Goal: Use online tool/utility: Utilize a website feature to perform a specific function

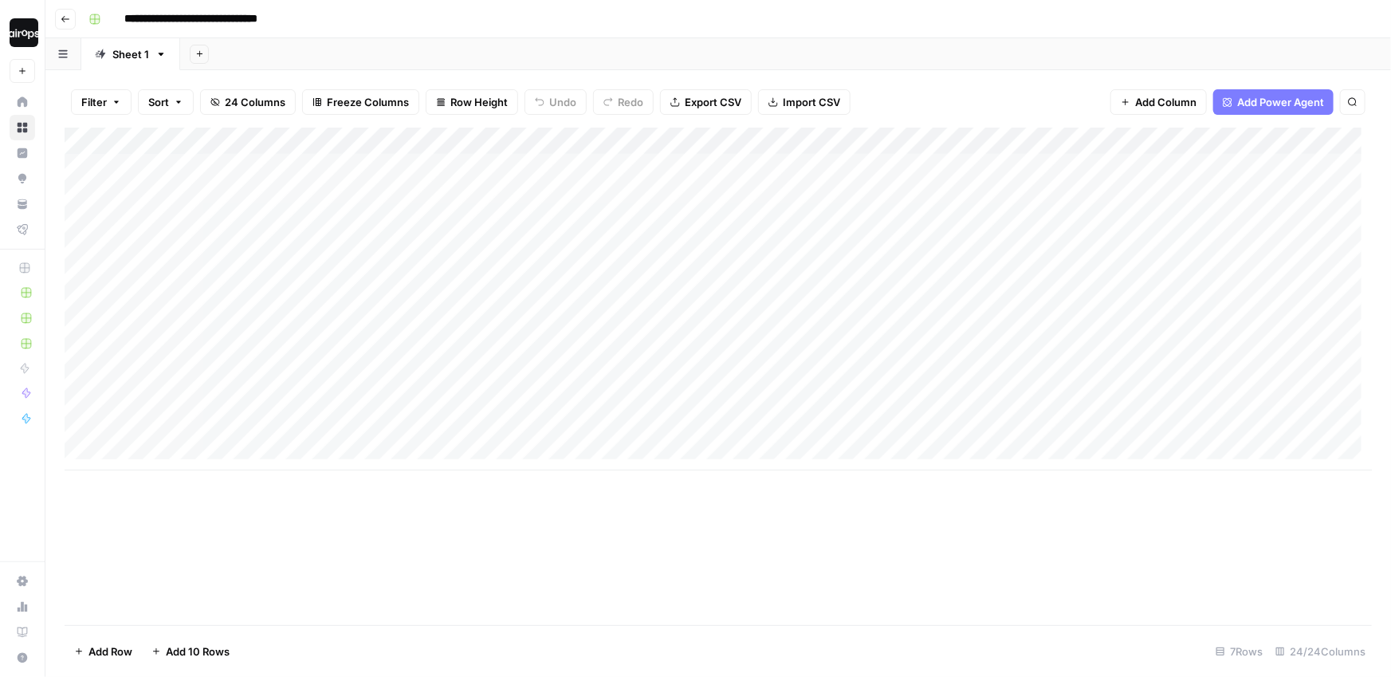
click at [849, 141] on div "Add Column" at bounding box center [718, 299] width 1307 height 343
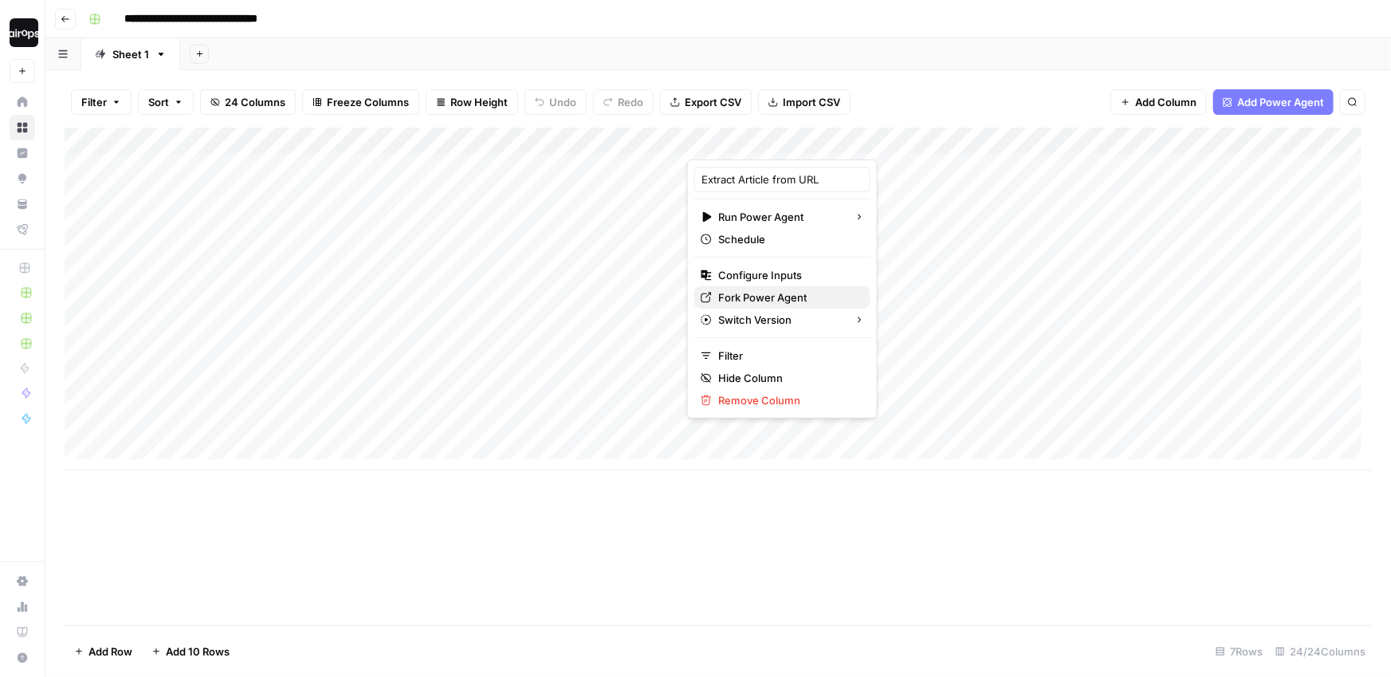
click at [742, 301] on span "Fork Power Agent" at bounding box center [787, 297] width 139 height 16
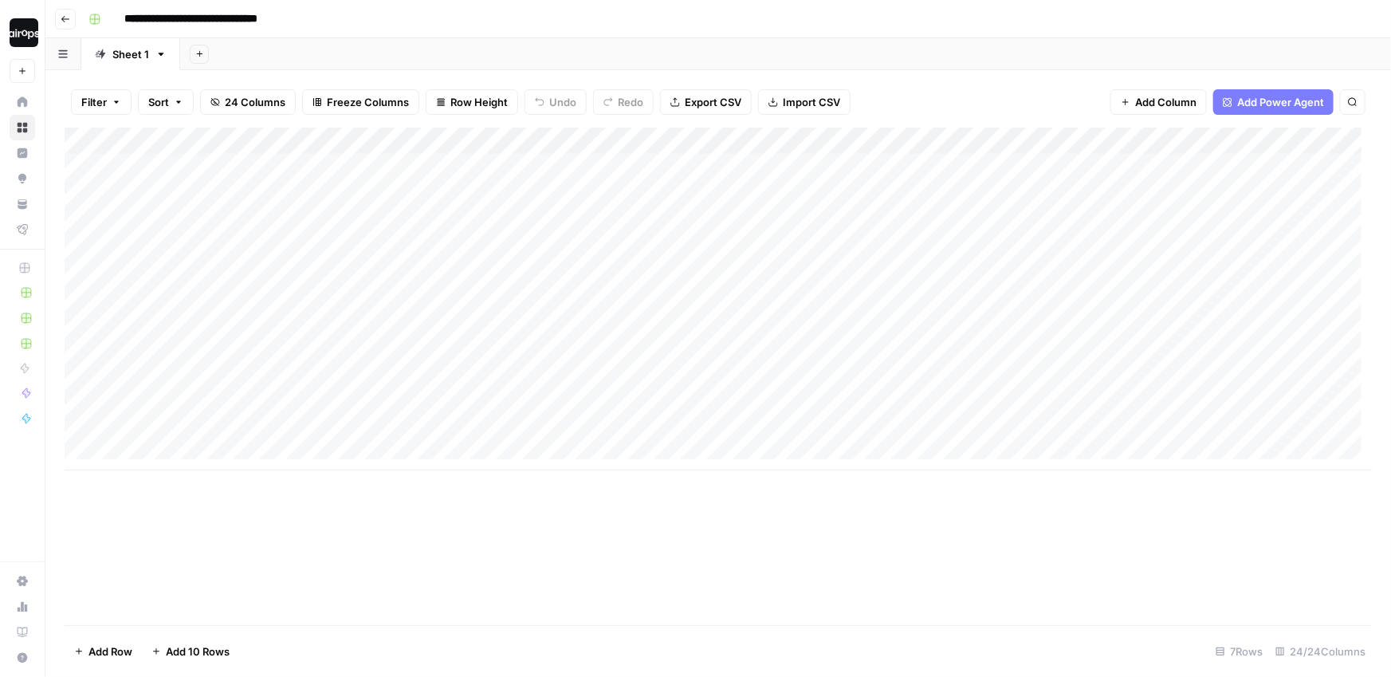
click at [412, 22] on div "**********" at bounding box center [728, 19] width 1293 height 26
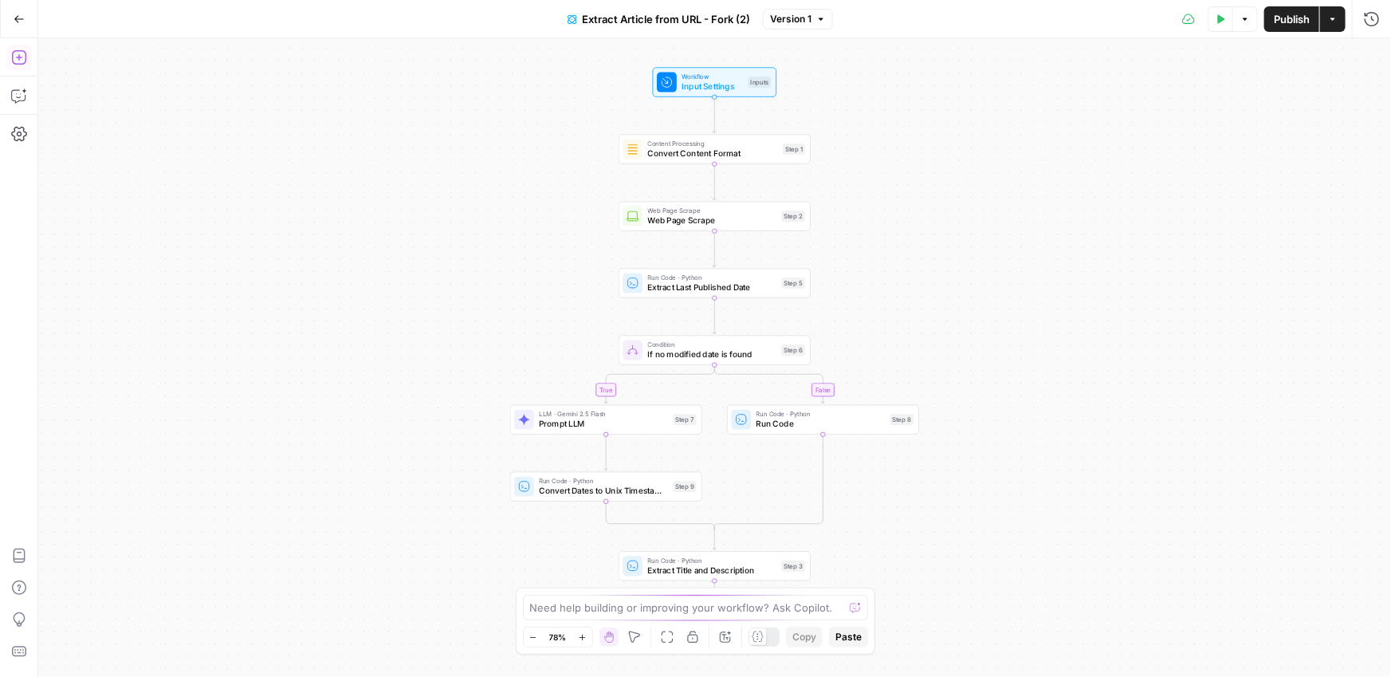
click at [20, 58] on icon "button" at bounding box center [19, 57] width 16 height 16
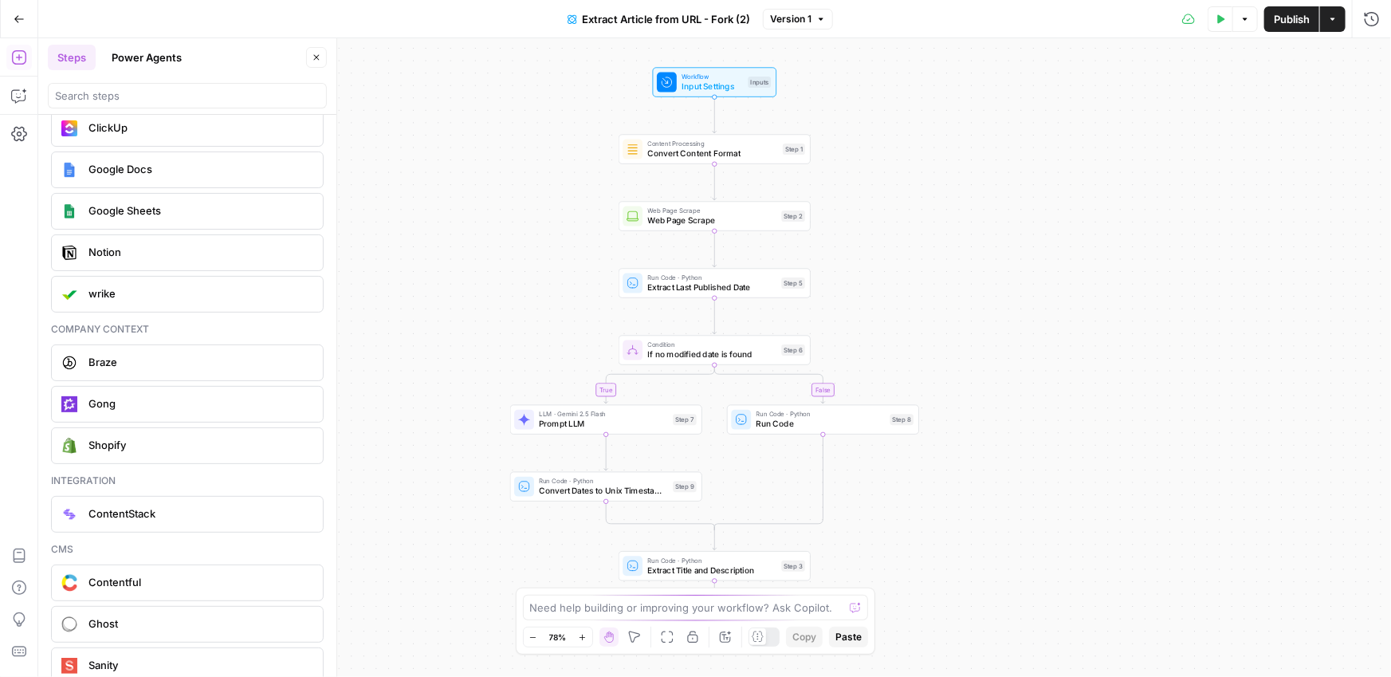
scroll to position [3090, 0]
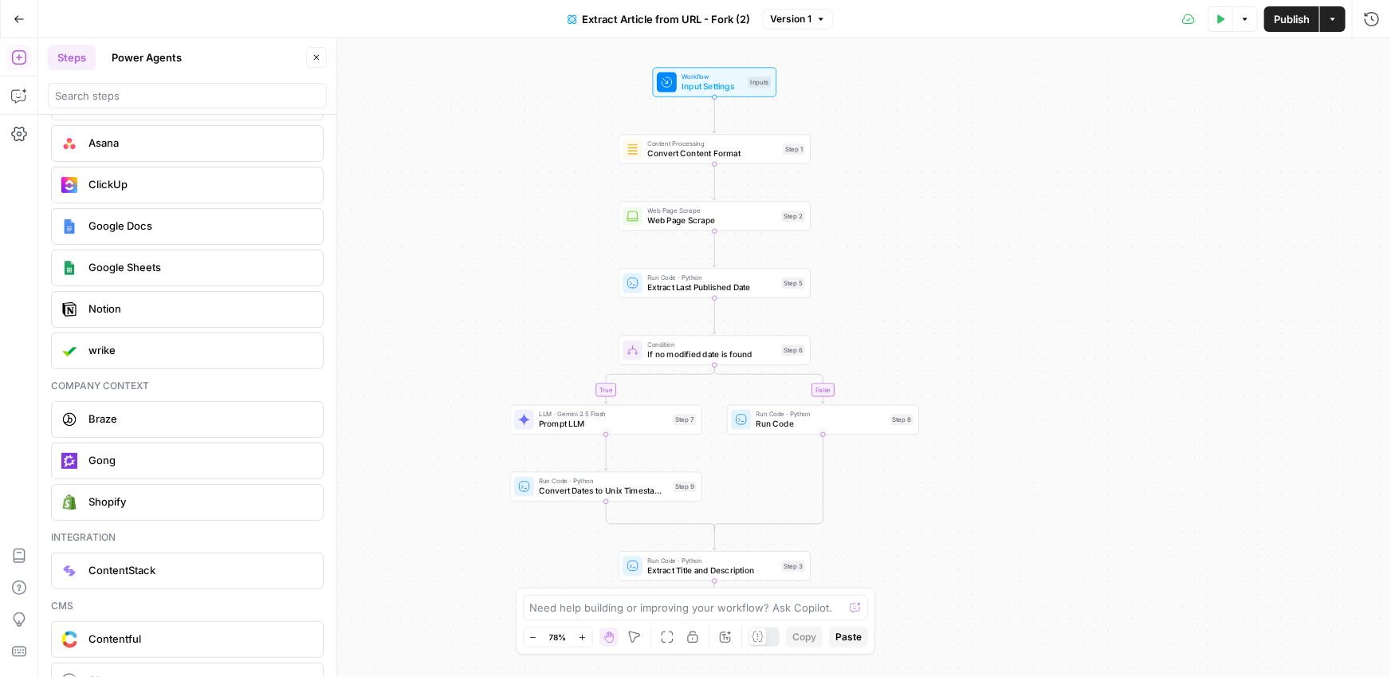
click at [317, 65] on button "Close" at bounding box center [316, 57] width 21 height 21
